Goal: Task Accomplishment & Management: Use online tool/utility

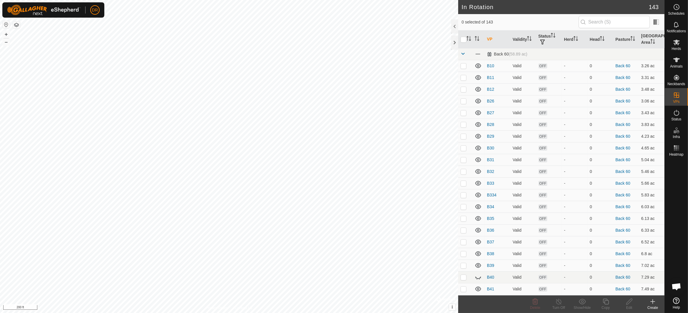
checkbox input "true"
click at [607, 304] on icon at bounding box center [605, 301] width 7 height 7
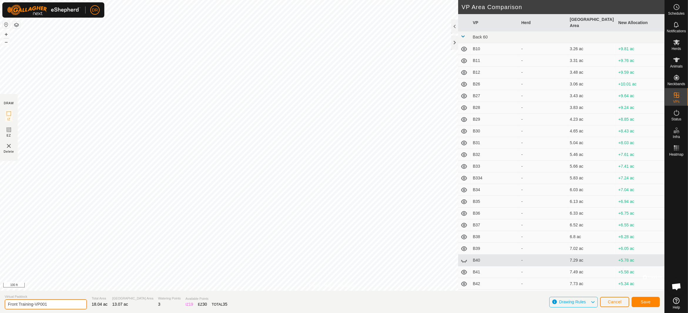
click at [44, 305] on input "Front Training-VP001" at bounding box center [46, 305] width 82 height 10
click at [55, 304] on input "Front Training-1VP00" at bounding box center [46, 305] width 82 height 10
drag, startPoint x: 56, startPoint y: 304, endPoint x: 34, endPoint y: 303, distance: 22.4
click at [34, 303] on input "Front Training-1VP00" at bounding box center [46, 305] width 82 height 10
type input "Front Training2"
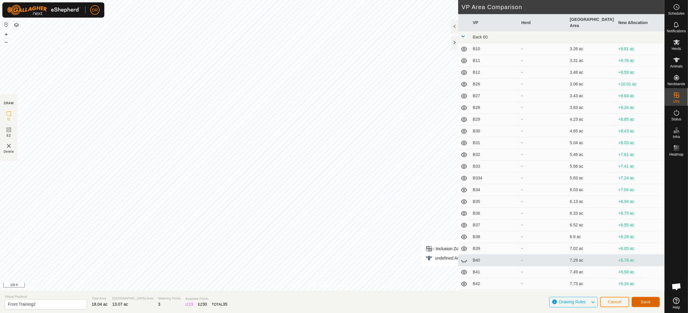
click at [642, 301] on span "Save" at bounding box center [646, 302] width 10 height 5
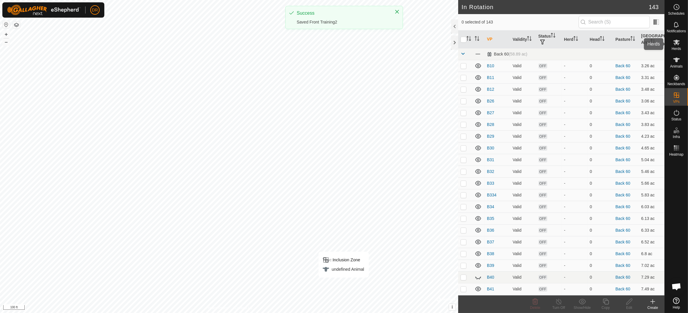
click at [678, 46] on icon at bounding box center [676, 42] width 7 height 7
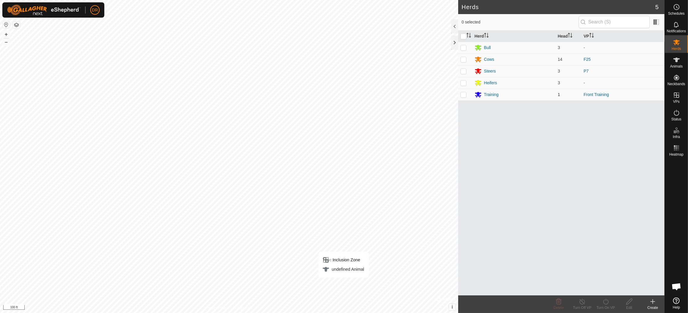
click at [466, 93] on td at bounding box center [465, 95] width 14 height 12
checkbox input "true"
click at [606, 307] on div "Turn On VP" at bounding box center [606, 307] width 24 height 5
click at [609, 288] on link "Now" at bounding box center [623, 289] width 58 height 12
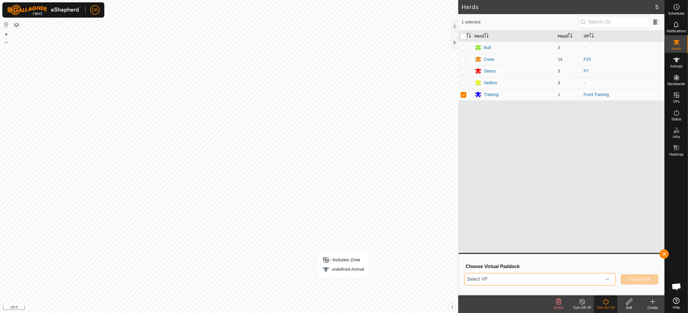
click at [545, 281] on span "Select VP" at bounding box center [533, 280] width 137 height 12
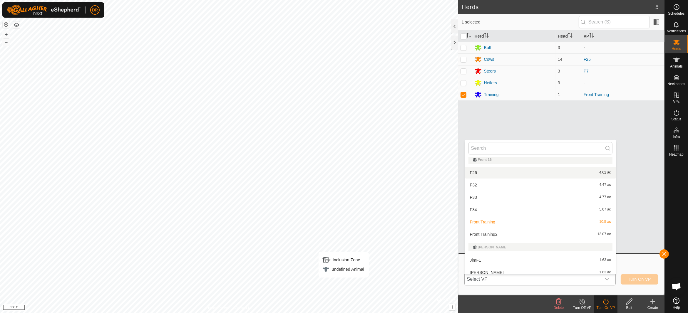
scroll to position [1653, 0]
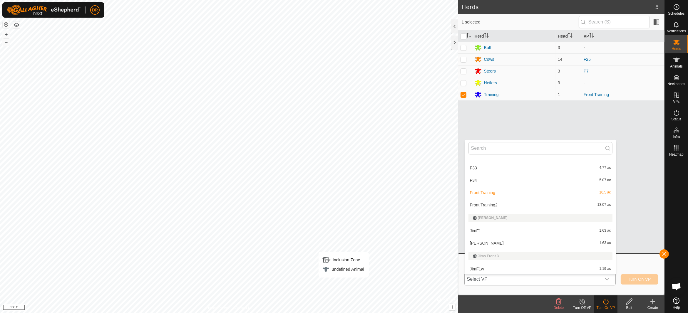
click at [497, 207] on li "Front Training2 13.07 ac" at bounding box center [540, 205] width 151 height 12
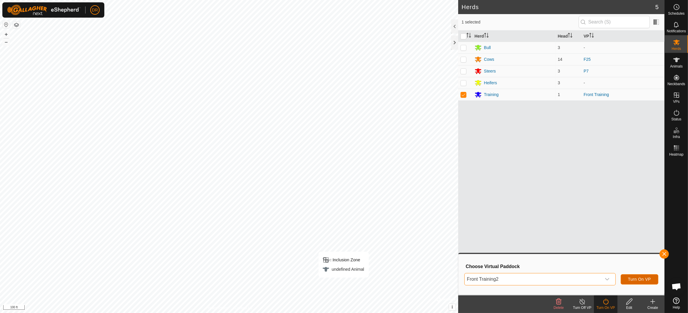
click at [645, 279] on span "Turn On VP" at bounding box center [639, 279] width 23 height 5
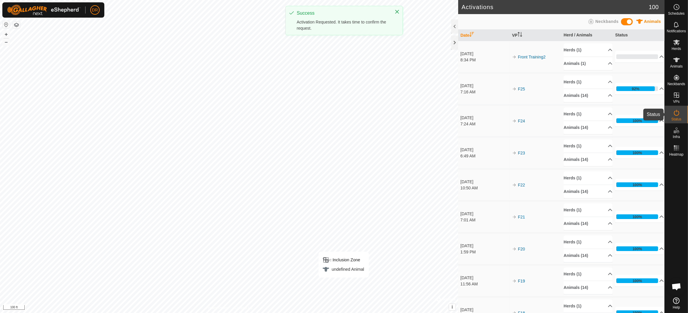
click at [681, 118] on span "Status" at bounding box center [677, 120] width 10 height 4
